Goal: Task Accomplishment & Management: Use online tool/utility

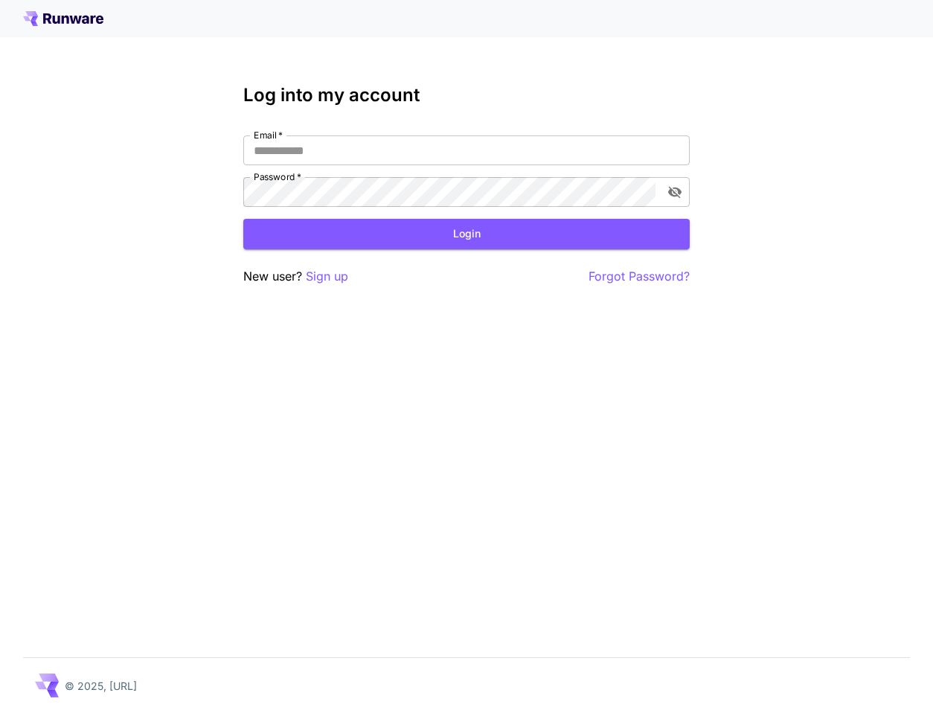
type input "**********"
click at [464, 226] on button "Login" at bounding box center [466, 234] width 446 height 31
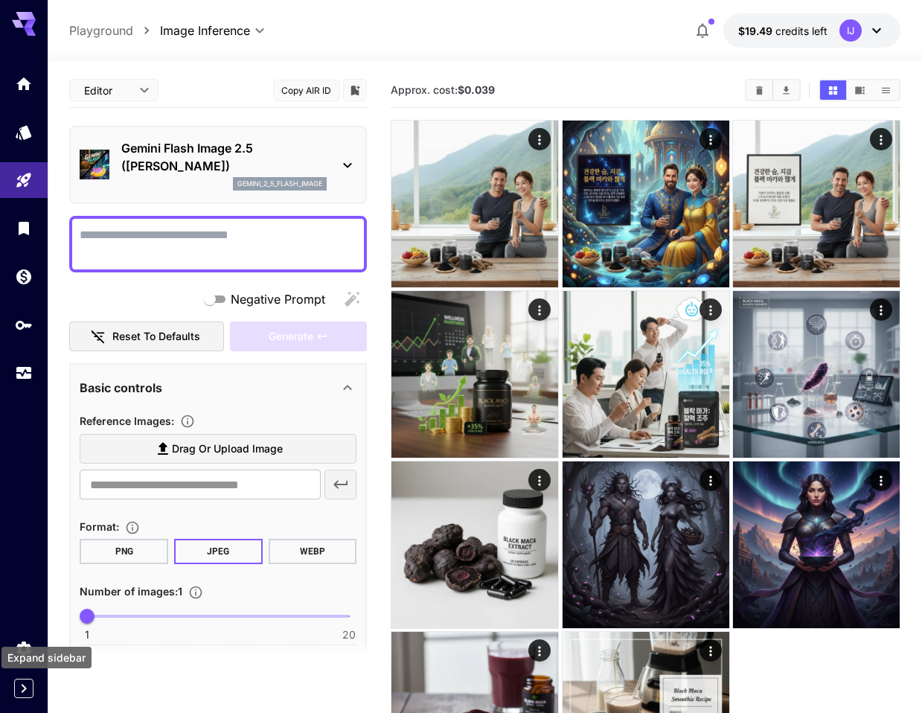
click at [29, 692] on icon "Expand sidebar" at bounding box center [24, 688] width 18 height 18
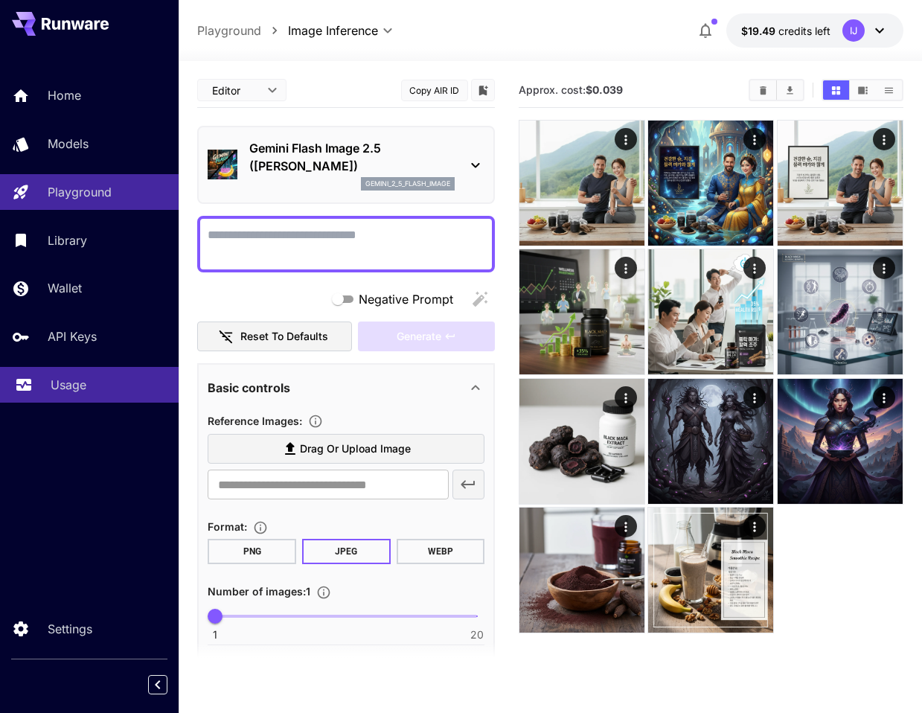
click at [80, 392] on p "Usage" at bounding box center [69, 385] width 36 height 18
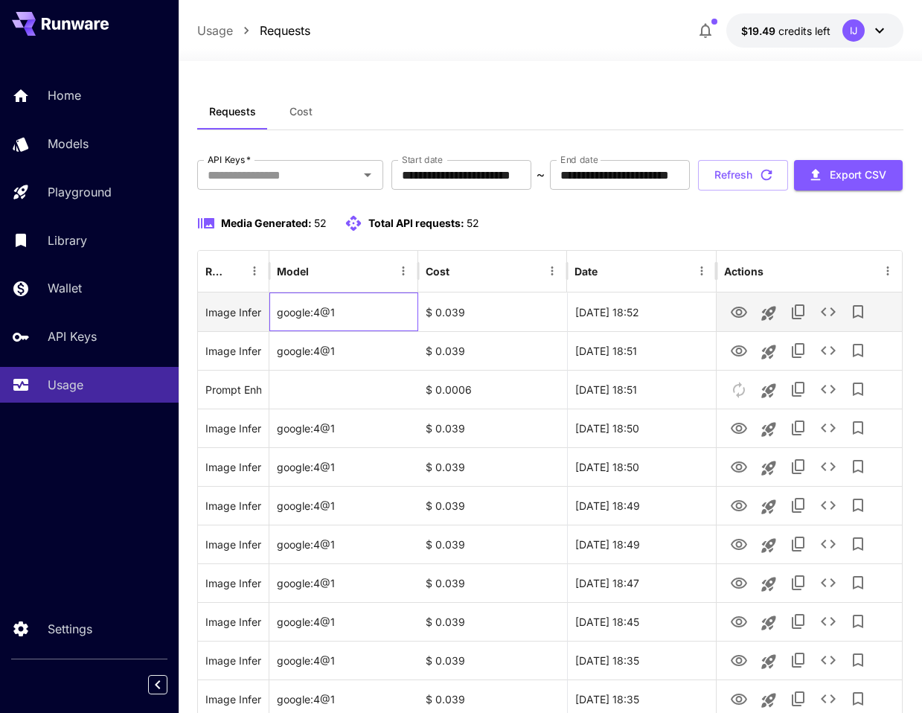
click at [310, 331] on div "google:4@1" at bounding box center [343, 311] width 149 height 39
click at [740, 318] on icon "View" at bounding box center [739, 312] width 16 height 11
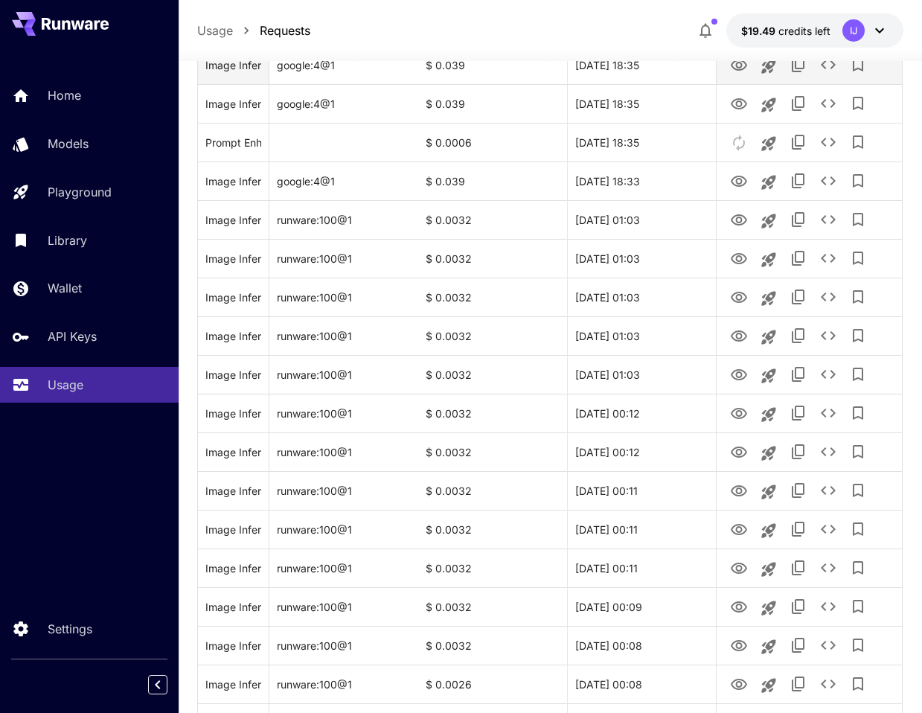
scroll to position [1042, 0]
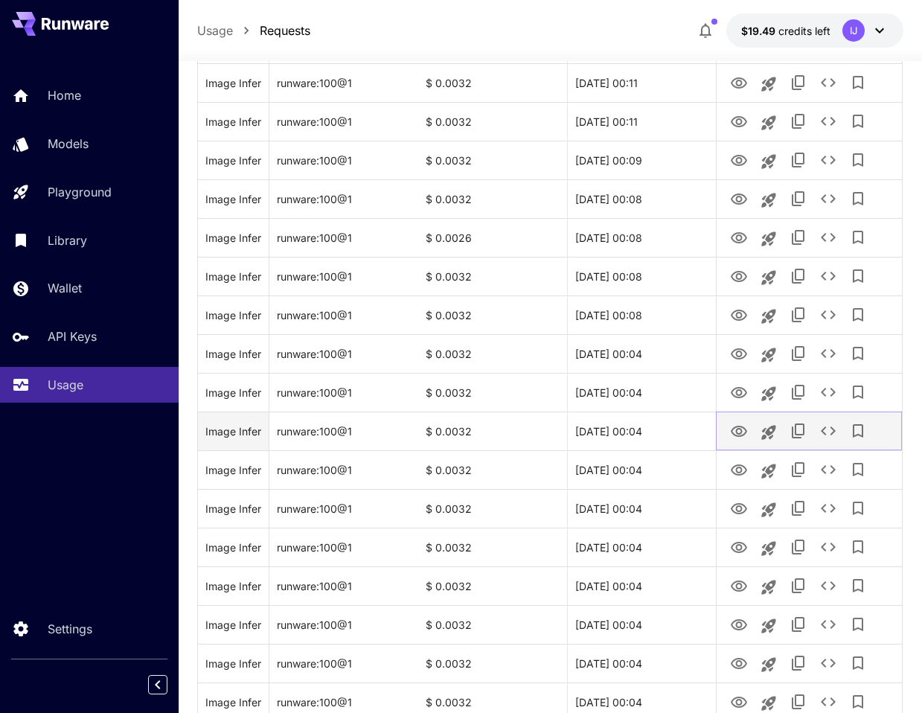
click at [752, 446] on button "View" at bounding box center [739, 430] width 30 height 31
click at [744, 440] on icon "View" at bounding box center [739, 432] width 18 height 18
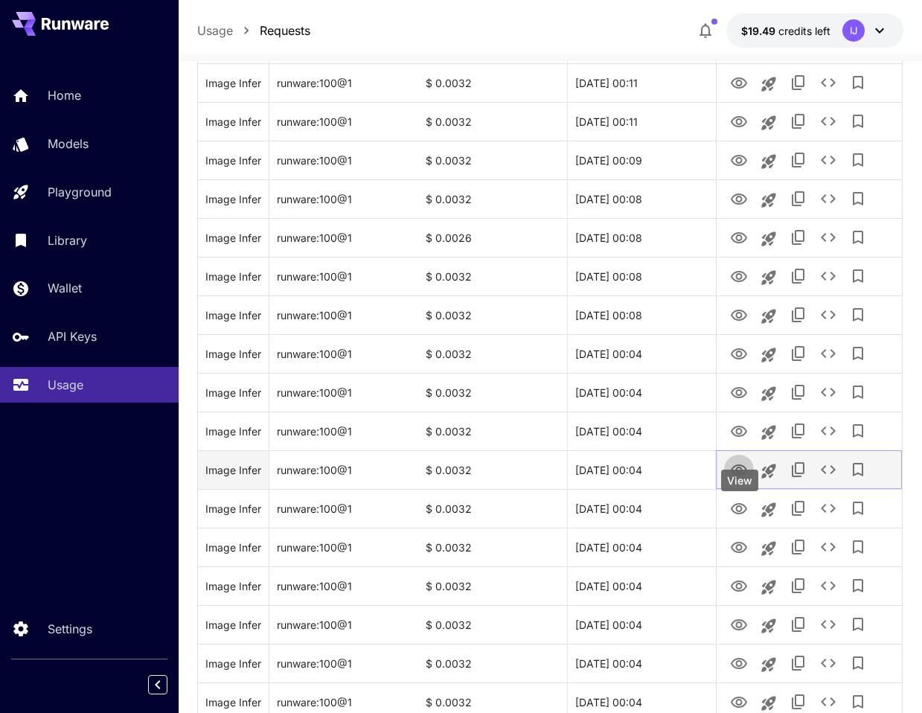
click at [734, 479] on icon "View" at bounding box center [739, 470] width 18 height 18
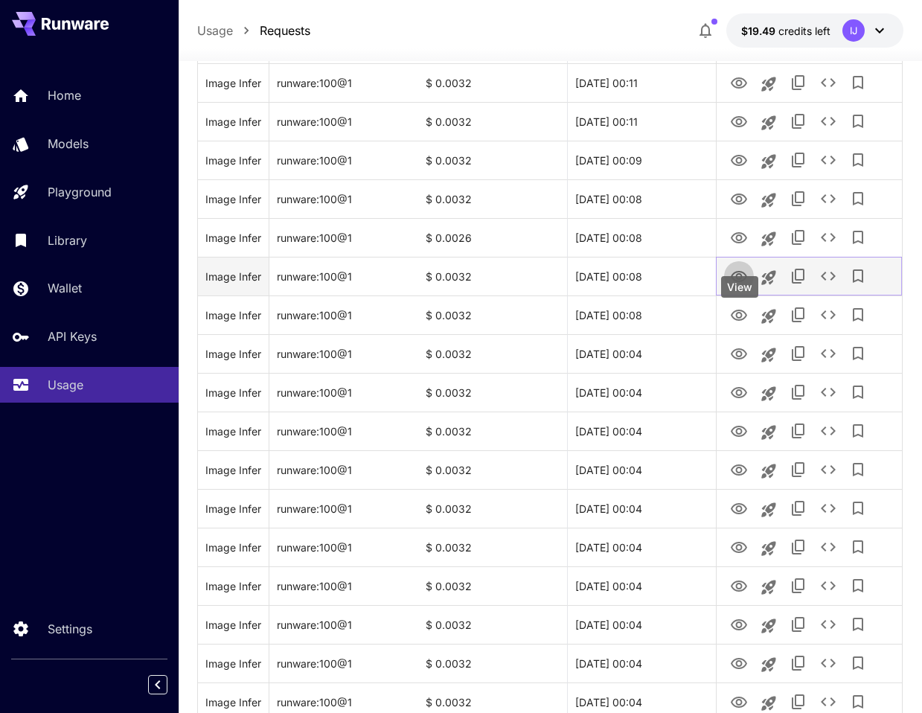
click at [734, 291] on button "View" at bounding box center [739, 275] width 30 height 31
click at [742, 282] on icon "View" at bounding box center [739, 276] width 16 height 11
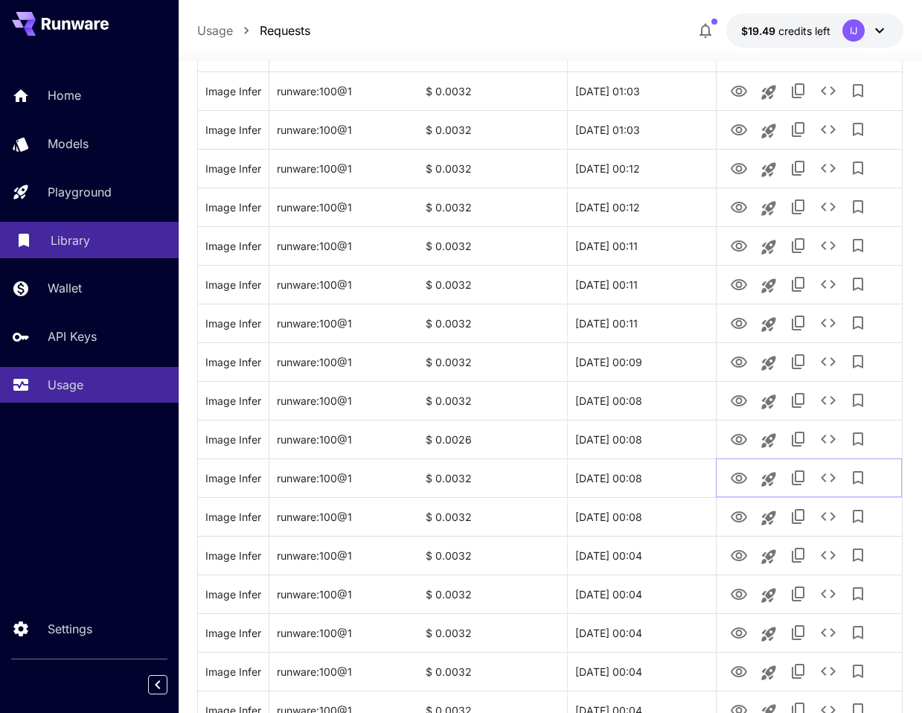
scroll to position [744, 0]
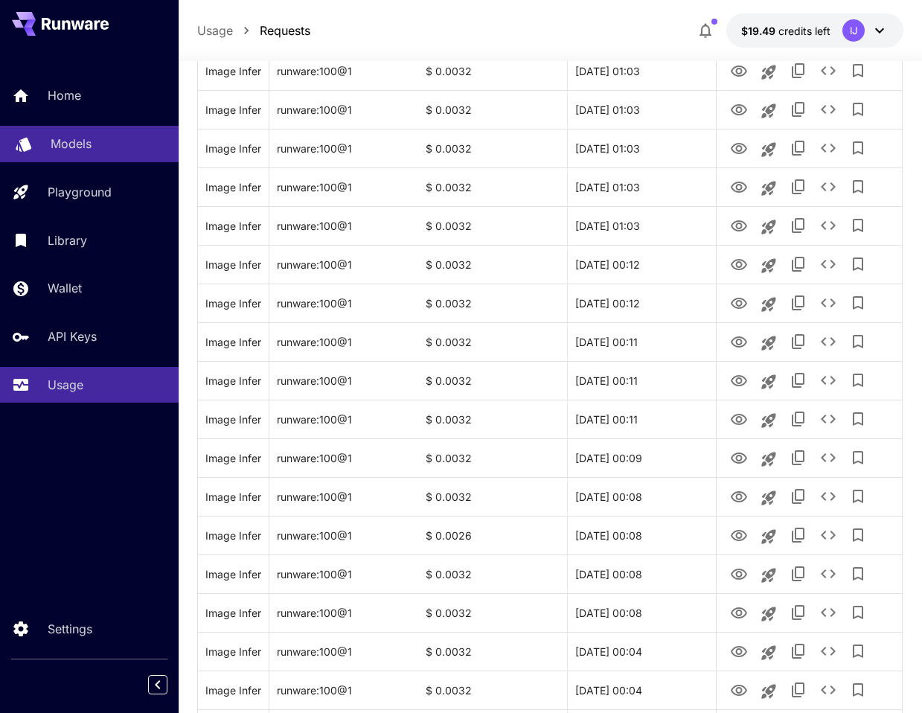
click at [112, 136] on div "Models" at bounding box center [109, 144] width 116 height 18
